Goal: Task Accomplishment & Management: Manage account settings

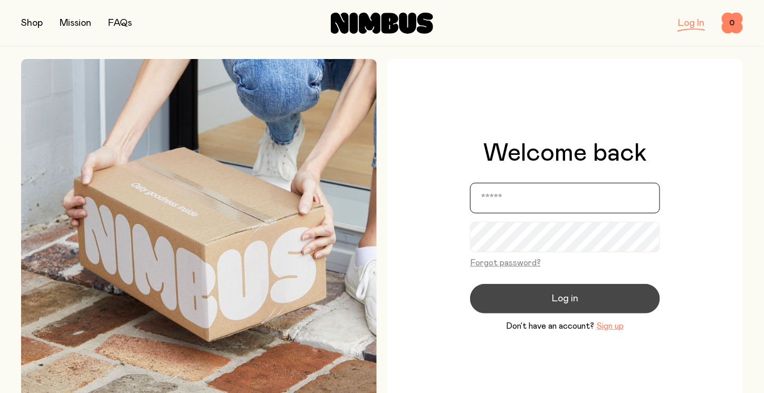
type input "**********"
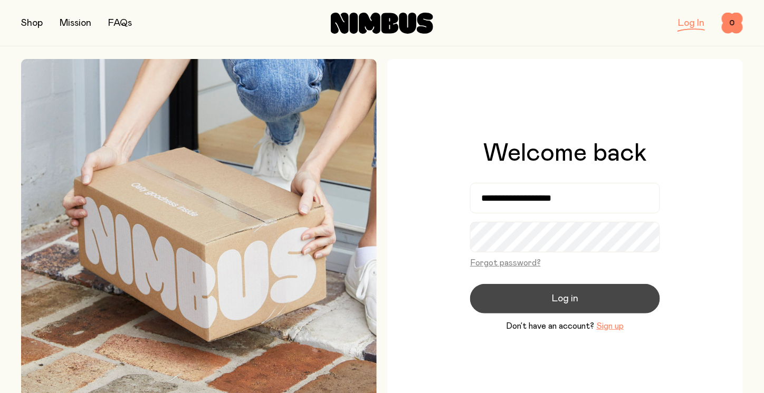
click at [570, 293] on span "Log in" at bounding box center [565, 299] width 26 height 15
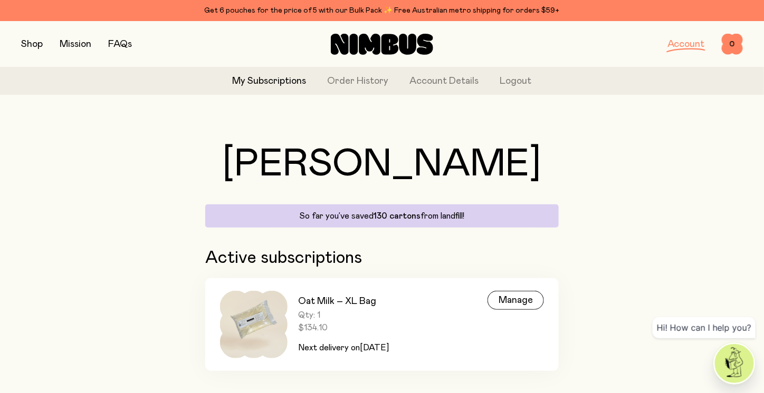
scroll to position [20, 0]
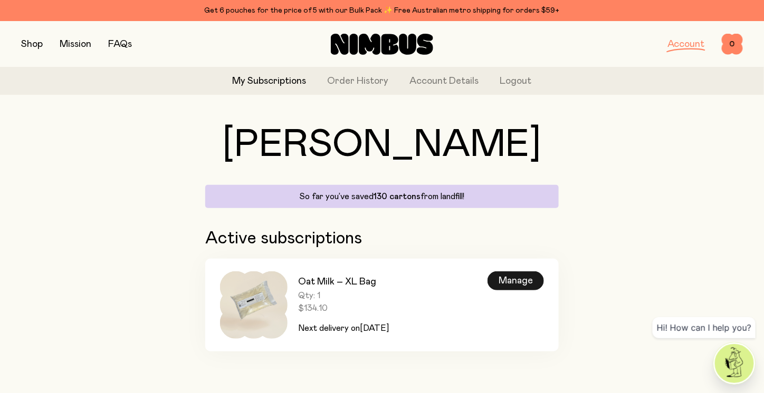
drag, startPoint x: 515, startPoint y: 281, endPoint x: 524, endPoint y: 280, distance: 9.5
click at [515, 281] on div "Manage" at bounding box center [515, 281] width 56 height 19
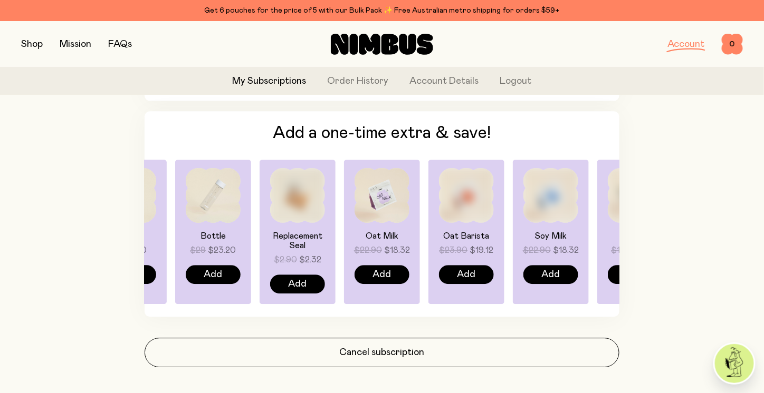
scroll to position [791, 0]
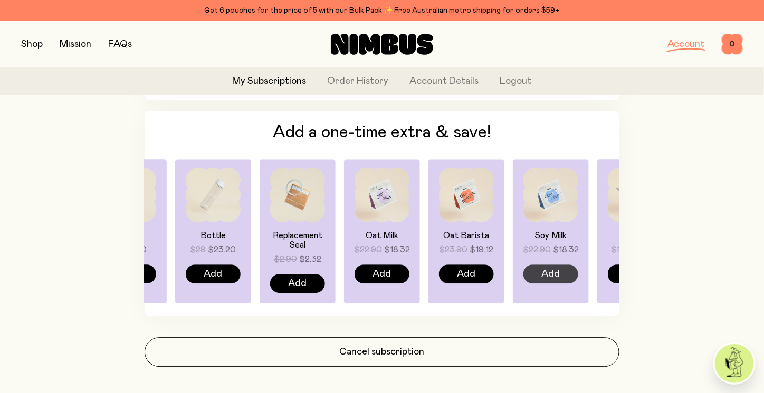
click at [556, 274] on span "Add" at bounding box center [551, 274] width 18 height 15
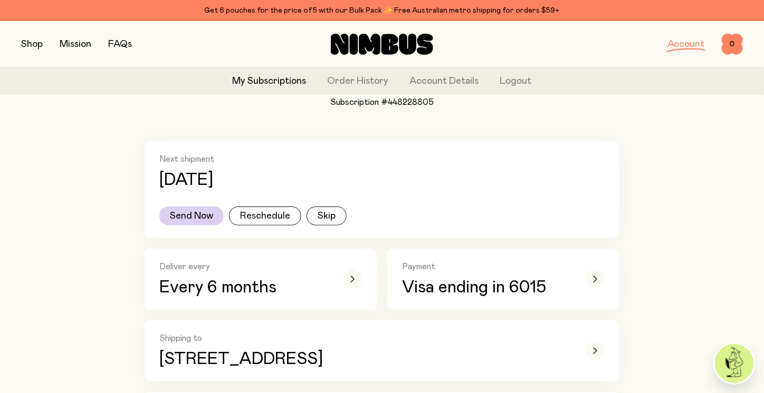
scroll to position [95, 0]
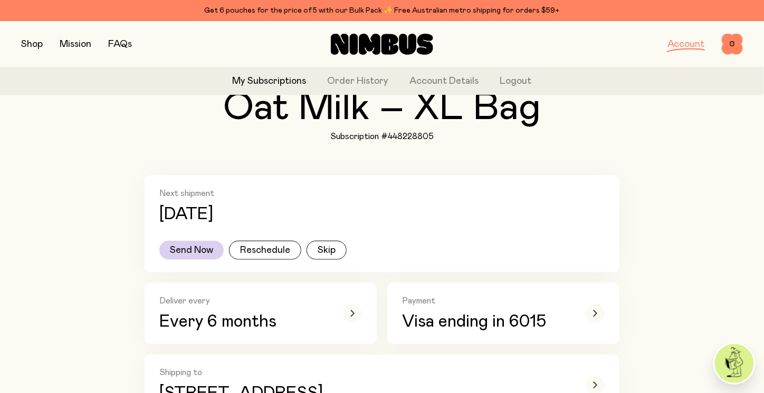
click at [120, 43] on link "FAQs" at bounding box center [120, 44] width 24 height 9
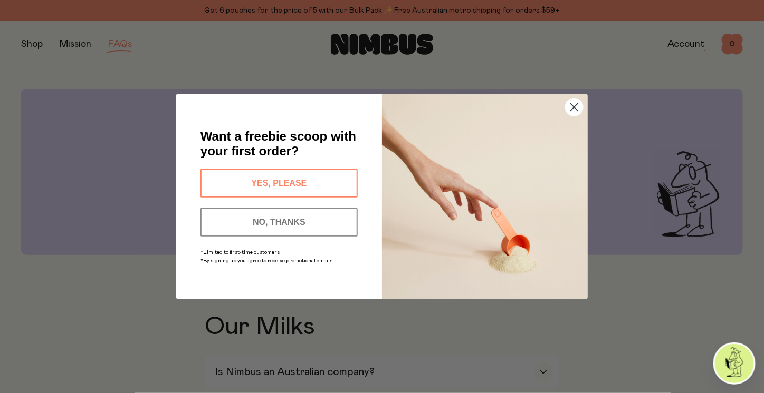
click at [297, 217] on button "NO, THANKS" at bounding box center [278, 222] width 157 height 28
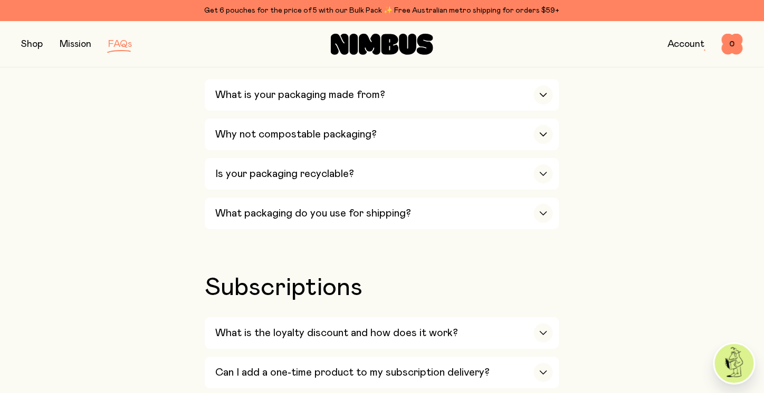
scroll to position [1055, 0]
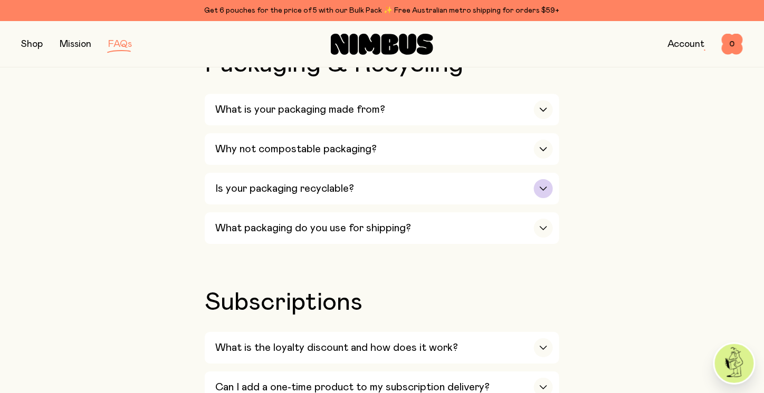
click at [538, 189] on div "button" at bounding box center [543, 188] width 19 height 19
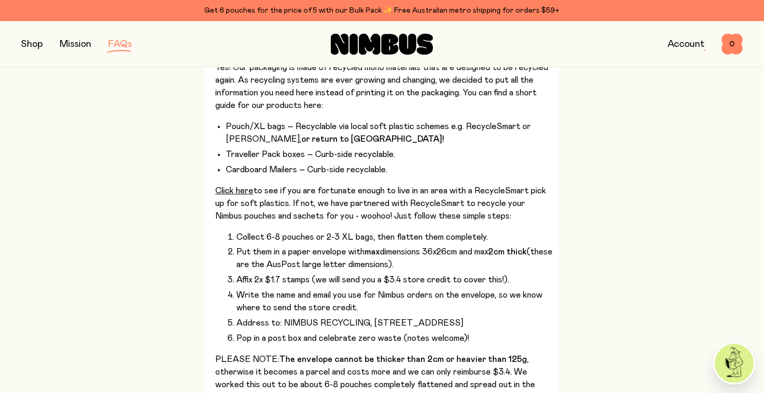
scroll to position [1213, 0]
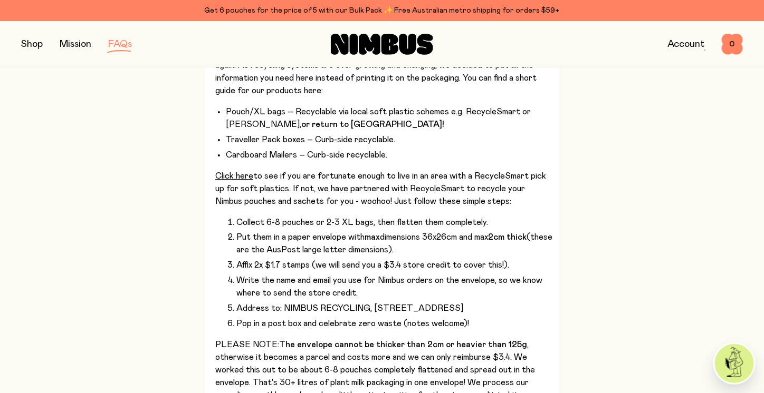
drag, startPoint x: 220, startPoint y: 209, endPoint x: 260, endPoint y: 230, distance: 44.8
click at [260, 230] on ol "Collect 6-8 pouches or 2-3 XL bags, then flatten them completely. Put them in a…" at bounding box center [384, 273] width 338 height 114
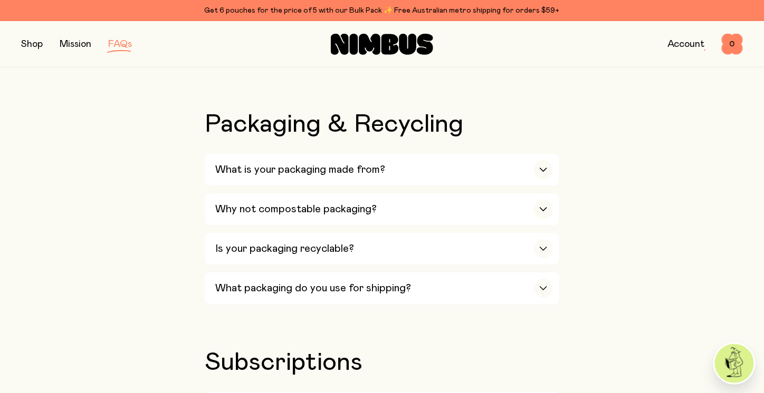
scroll to position [1002, 0]
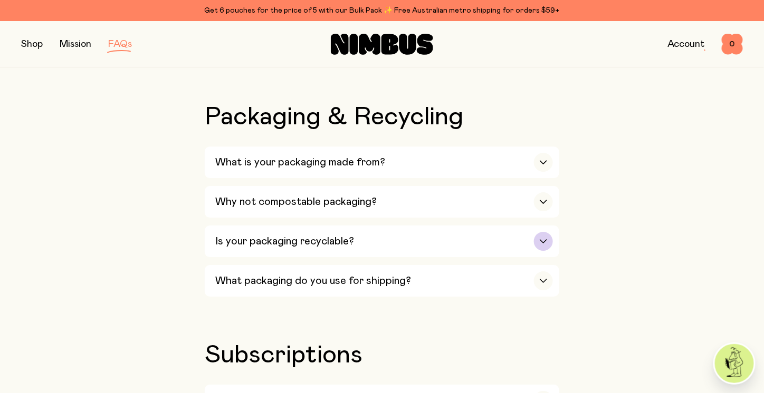
click at [409, 233] on div "Is your packaging recyclable?" at bounding box center [384, 242] width 338 height 32
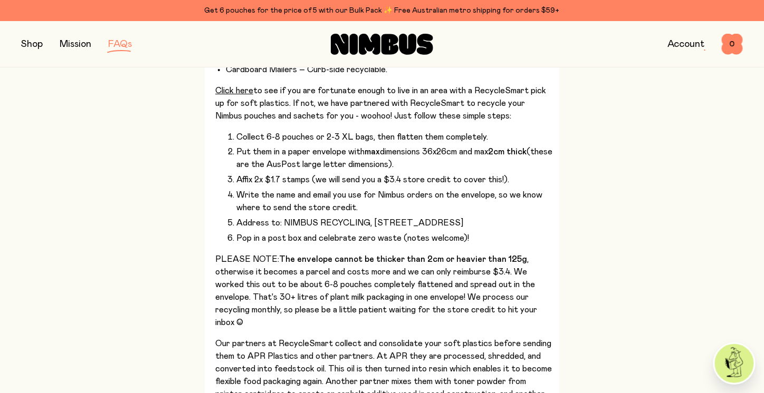
scroll to position [1304, 0]
